Goal: Transaction & Acquisition: Obtain resource

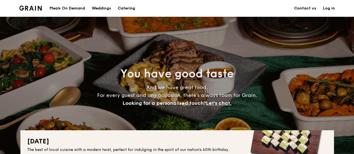
click at [123, 11] on h1 "Catering" at bounding box center [126, 8] width 17 height 17
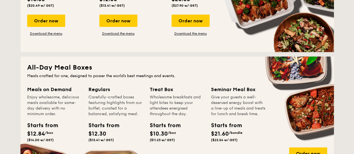
scroll to position [318, 0]
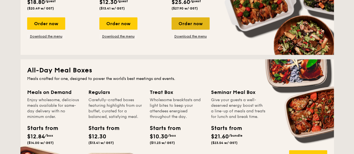
click at [189, 23] on div "Order now" at bounding box center [190, 23] width 38 height 12
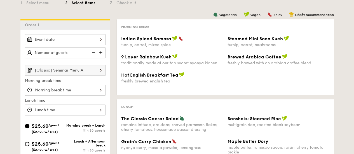
scroll to position [121, 0]
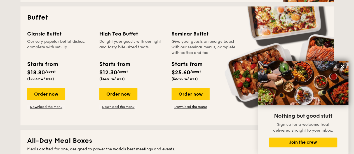
scroll to position [247, 0]
click at [188, 108] on link "Download the menu" at bounding box center [190, 107] width 38 height 4
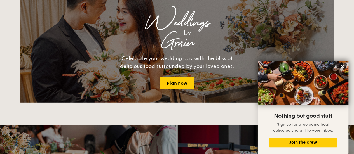
scroll to position [756, 0]
click at [168, 81] on link "Plan now" at bounding box center [177, 83] width 34 height 12
